Goal: Task Accomplishment & Management: Complete application form

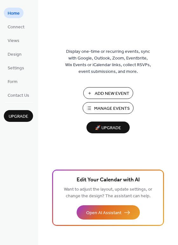
click at [102, 94] on span "Add New Event" at bounding box center [112, 93] width 35 height 7
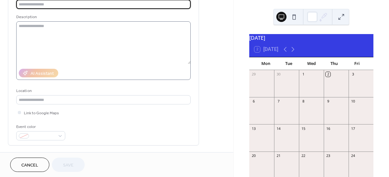
scroll to position [96, 0]
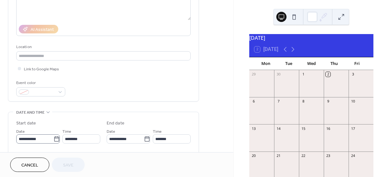
click at [55, 140] on icon at bounding box center [57, 139] width 6 height 6
click at [54, 140] on input "**********" at bounding box center [34, 138] width 37 height 9
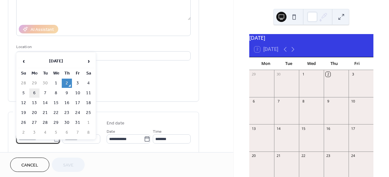
click at [34, 94] on td "6" at bounding box center [34, 93] width 10 height 9
type input "**********"
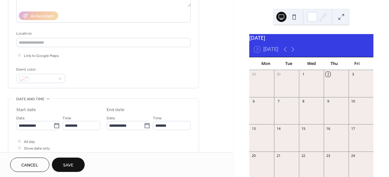
scroll to position [159, 0]
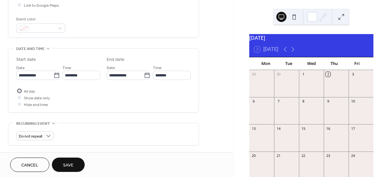
click at [18, 91] on div at bounding box center [19, 90] width 3 height 3
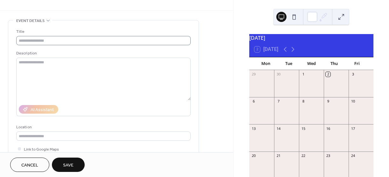
scroll to position [0, 0]
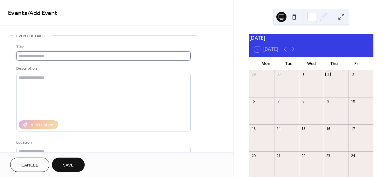
click at [41, 53] on input "text" at bounding box center [103, 55] width 175 height 9
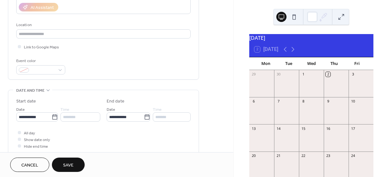
scroll to position [159, 0]
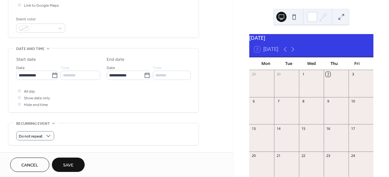
type input "******"
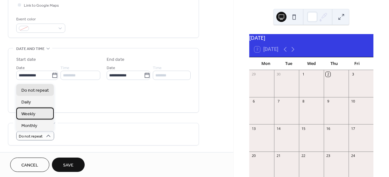
click at [37, 118] on div "Weekly" at bounding box center [35, 114] width 38 height 12
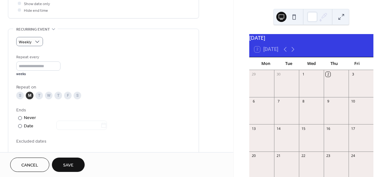
scroll to position [255, 0]
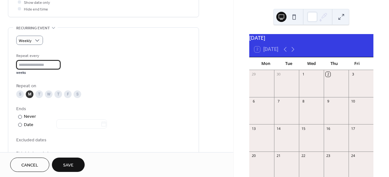
click at [22, 65] on input "*" at bounding box center [38, 64] width 44 height 9
type input "*"
click at [54, 125] on div at bounding box center [78, 124] width 58 height 8
click at [146, 102] on div "Repeat every * weeks Repeat on S M T W T F S Ends ​ Never ​ Date Excluded dates…" at bounding box center [103, 105] width 175 height 104
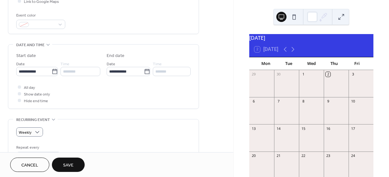
scroll to position [127, 0]
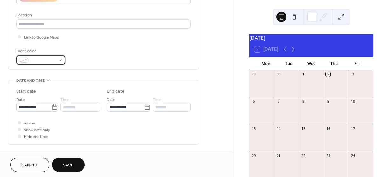
click at [61, 59] on div at bounding box center [40, 59] width 49 height 9
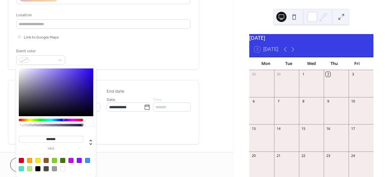
click at [64, 120] on div at bounding box center [64, 120] width 2 height 2
click at [83, 79] on div at bounding box center [56, 92] width 75 height 48
click at [87, 72] on div at bounding box center [56, 92] width 75 height 48
type input "*******"
click at [107, 61] on div "Event color #3E15ECFF" at bounding box center [103, 56] width 175 height 17
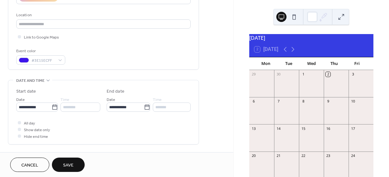
click at [77, 163] on button "Save" at bounding box center [68, 165] width 33 height 14
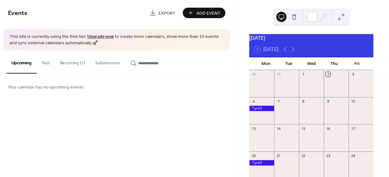
click at [201, 11] on span "Add Event" at bounding box center [209, 13] width 24 height 7
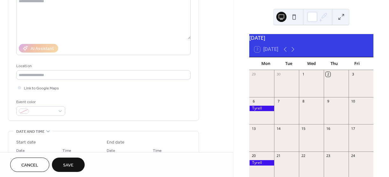
scroll to position [96, 0]
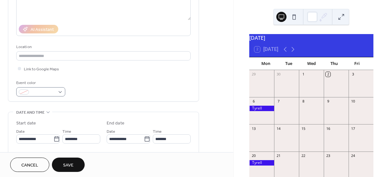
type input "*******"
click at [59, 94] on div at bounding box center [40, 91] width 49 height 9
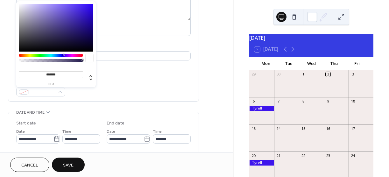
click at [72, 54] on div at bounding box center [51, 55] width 64 height 3
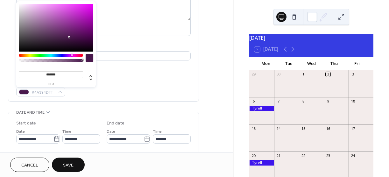
click at [75, 54] on div at bounding box center [51, 55] width 64 height 3
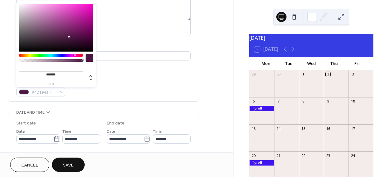
click at [87, 7] on div at bounding box center [56, 28] width 75 height 48
type input "*******"
click at [109, 73] on div "Title ******* Description AI Assistant Location Link to Google Maps Event color…" at bounding box center [103, 22] width 175 height 148
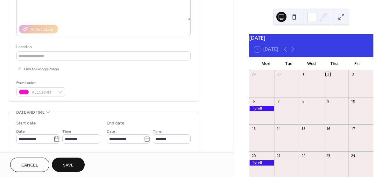
scroll to position [127, 0]
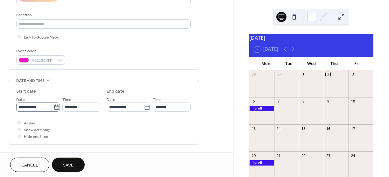
click at [54, 109] on icon at bounding box center [56, 106] width 5 height 5
click at [54, 109] on input "**********" at bounding box center [34, 107] width 37 height 9
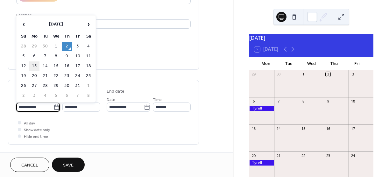
click at [35, 68] on td "13" at bounding box center [34, 65] width 10 height 9
type input "**********"
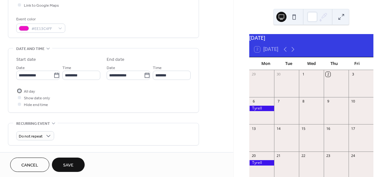
click at [30, 91] on span "All day" at bounding box center [29, 91] width 11 height 7
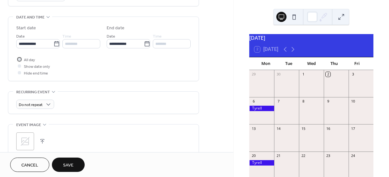
scroll to position [191, 0]
click at [37, 104] on span "Do not repeat" at bounding box center [31, 104] width 24 height 7
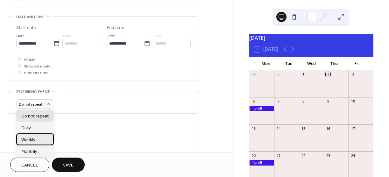
click at [34, 138] on span "Weekly" at bounding box center [28, 140] width 14 height 7
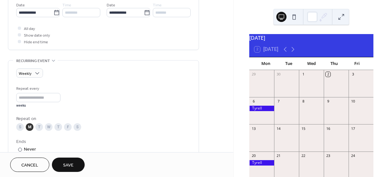
scroll to position [223, 0]
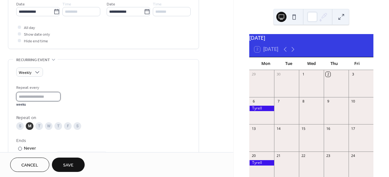
click at [35, 99] on input "*" at bounding box center [38, 96] width 44 height 9
type input "*"
click at [114, 124] on div "S M T W T F S" at bounding box center [103, 126] width 175 height 8
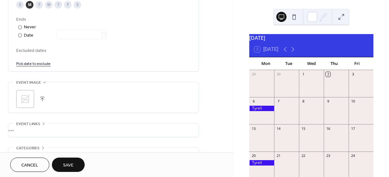
scroll to position [350, 0]
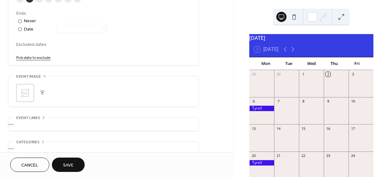
click at [63, 162] on span "Save" at bounding box center [68, 165] width 11 height 7
